Goal: Navigation & Orientation: Find specific page/section

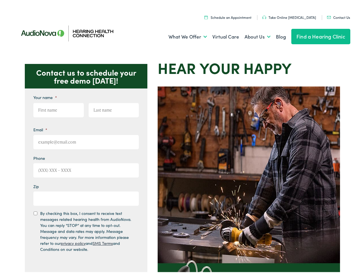
click at [180, 137] on img at bounding box center [249, 213] width 182 height 257
click at [182, 35] on link "What We Offer" at bounding box center [188, 35] width 38 height 21
click at [251, 35] on link "About Us" at bounding box center [258, 35] width 26 height 21
